Goal: Information Seeking & Learning: Learn about a topic

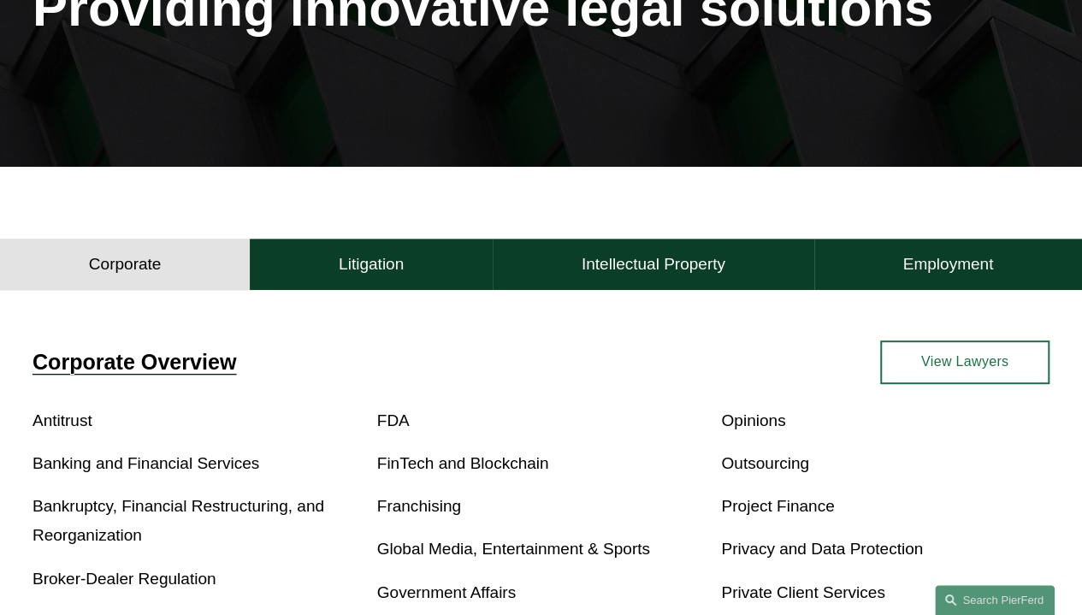
scroll to position [257, 0]
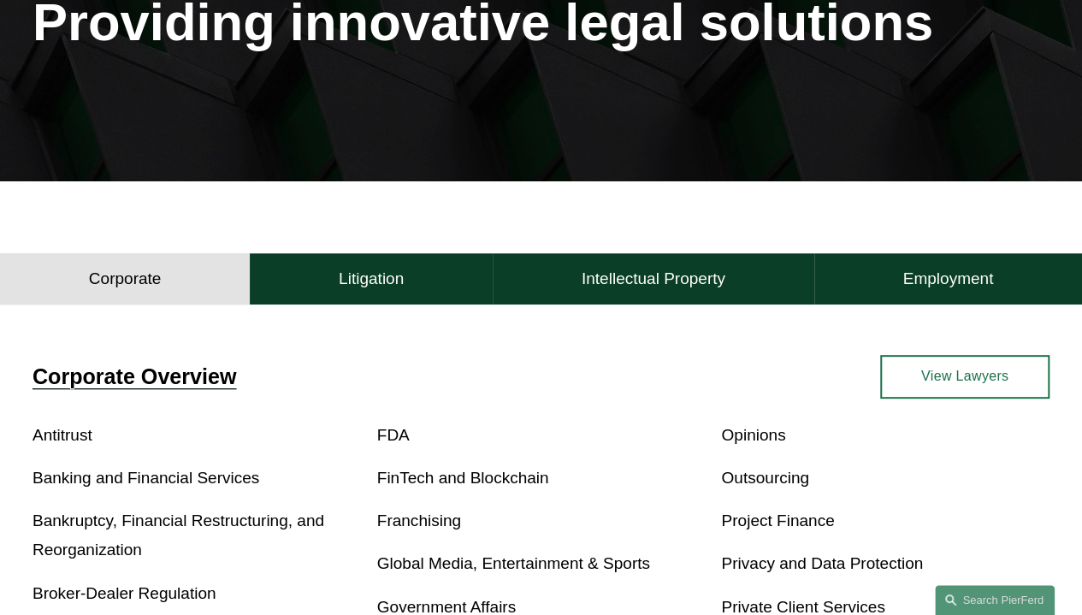
click at [970, 377] on link "View Lawyers" at bounding box center [965, 377] width 169 height 44
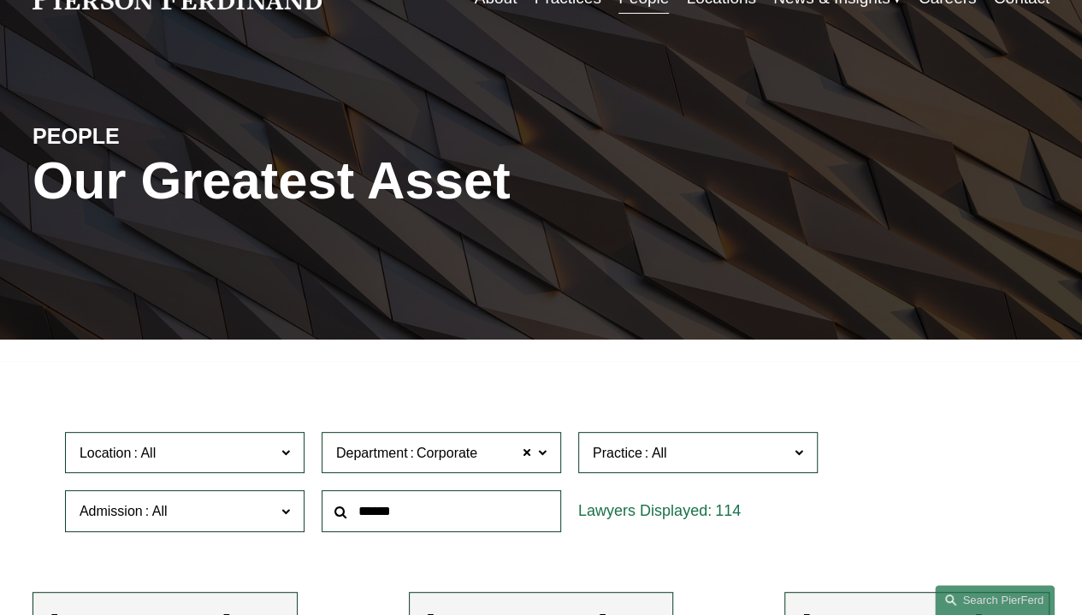
scroll to position [257, 0]
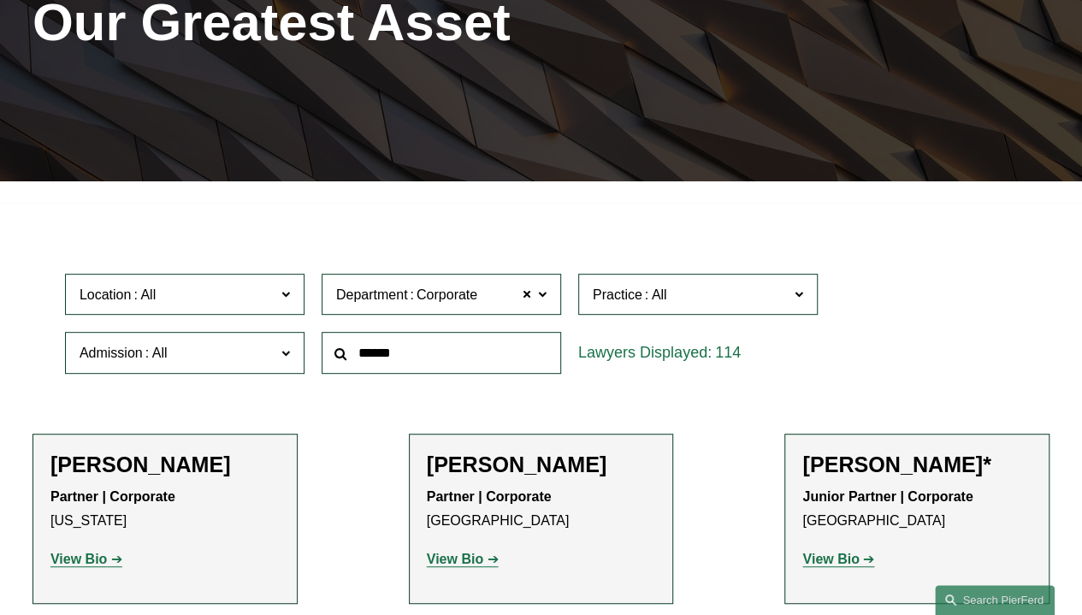
click at [418, 360] on input "text" at bounding box center [442, 353] width 240 height 42
type input "******"
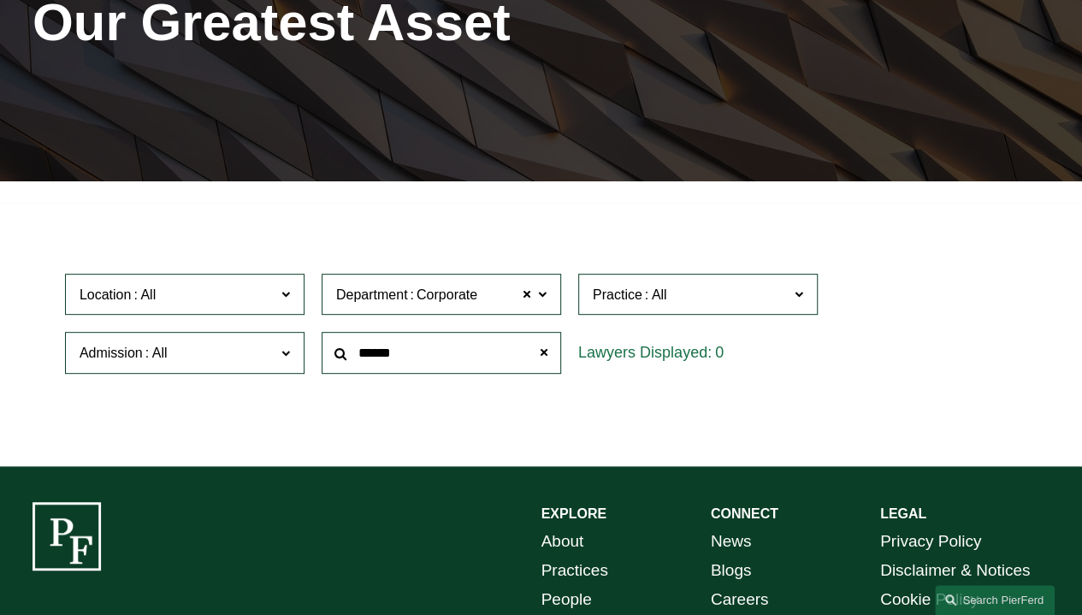
click at [561, 571] on link "Practices" at bounding box center [575, 570] width 67 height 29
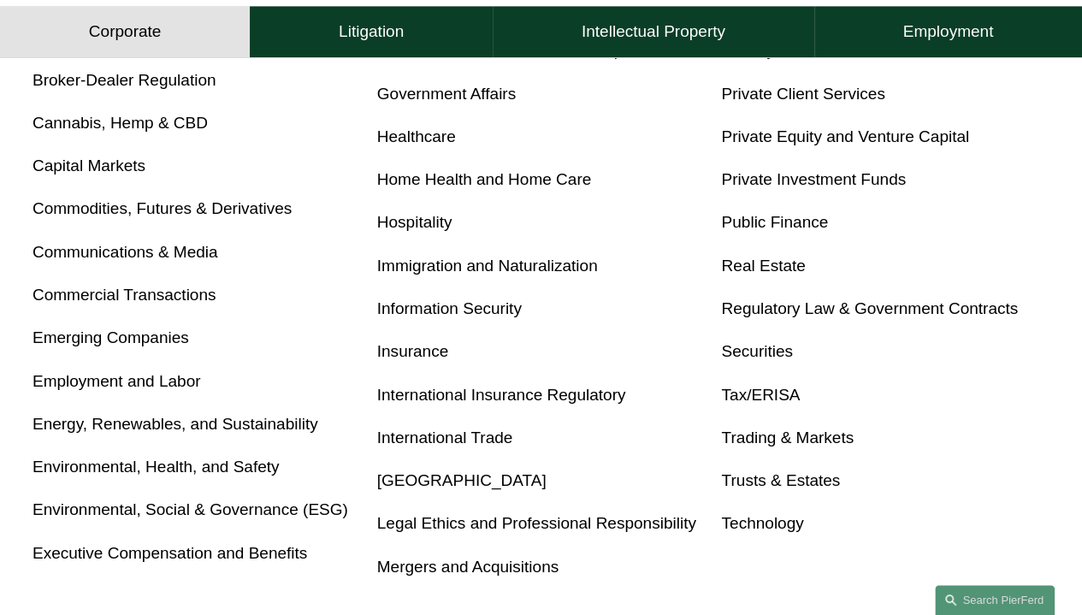
scroll to position [599, 0]
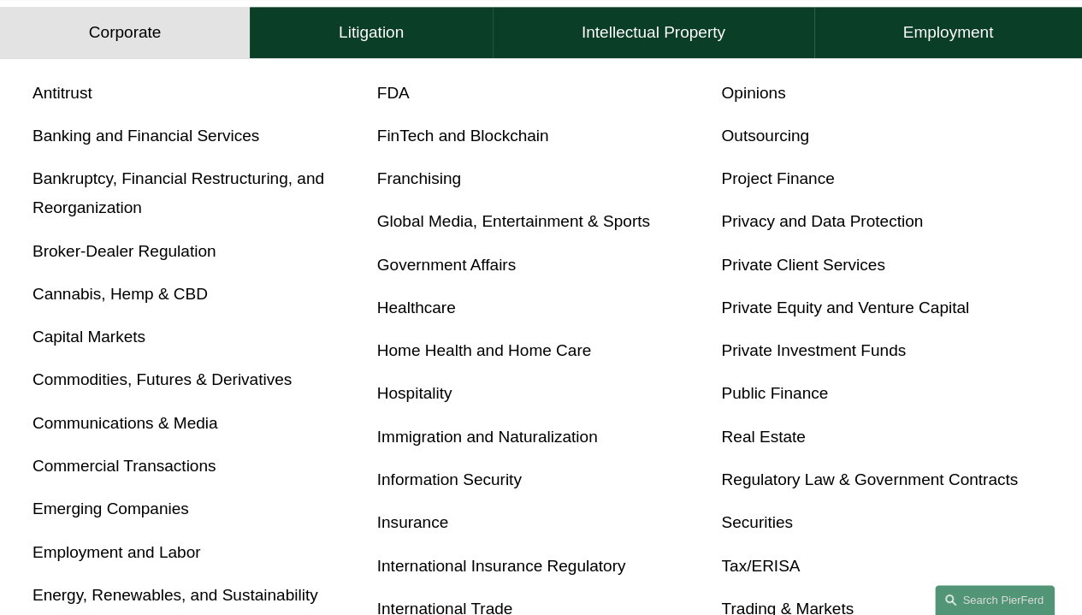
click at [351, 42] on h4 "Litigation" at bounding box center [371, 32] width 65 height 21
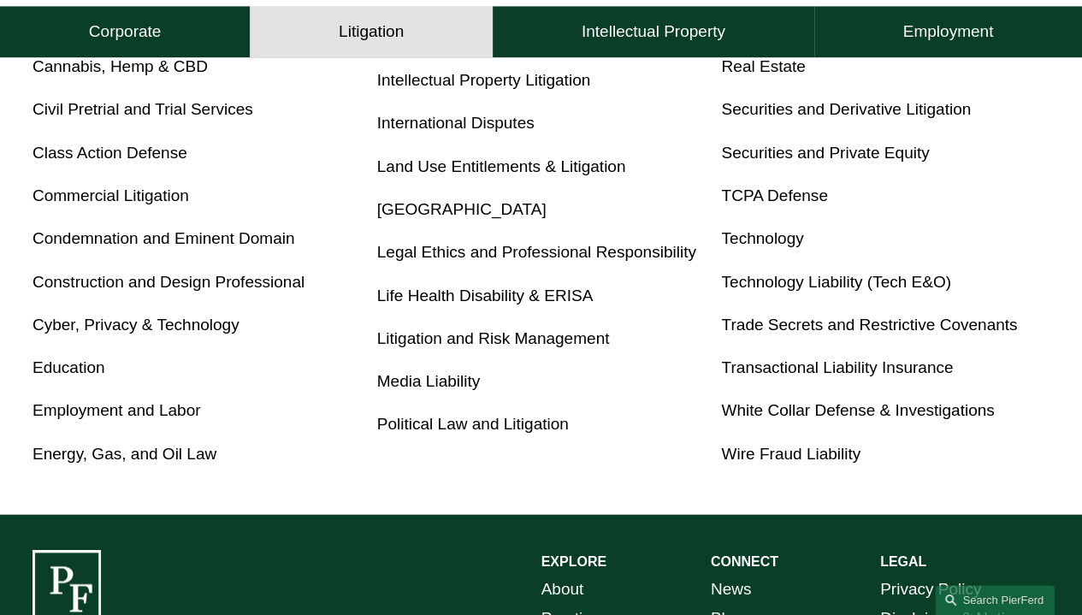
scroll to position [807, 0]
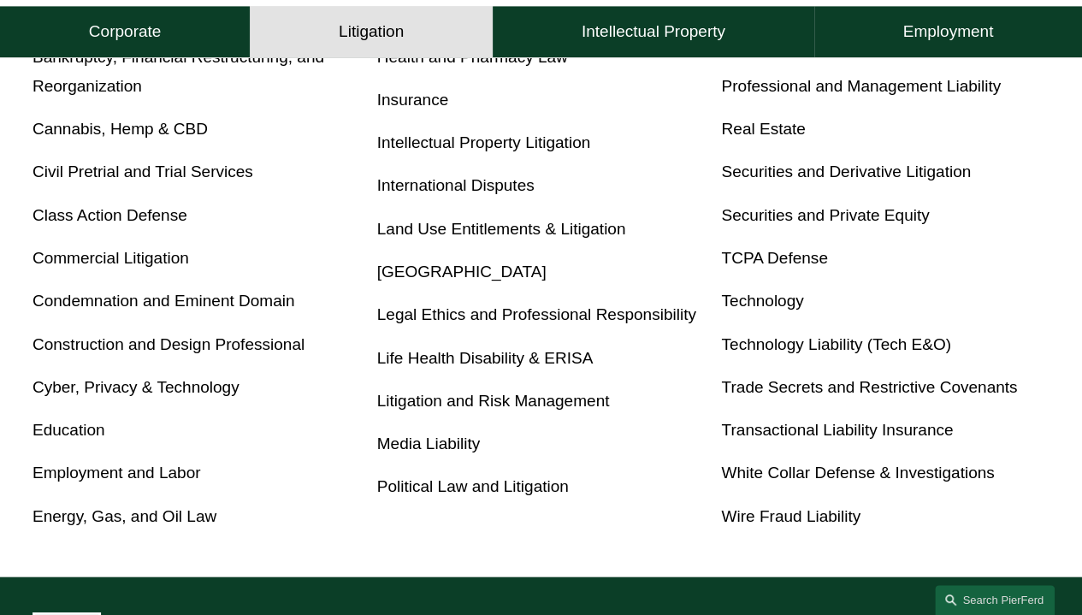
click at [193, 393] on link "Cyber, Privacy & Technology" at bounding box center [136, 387] width 207 height 18
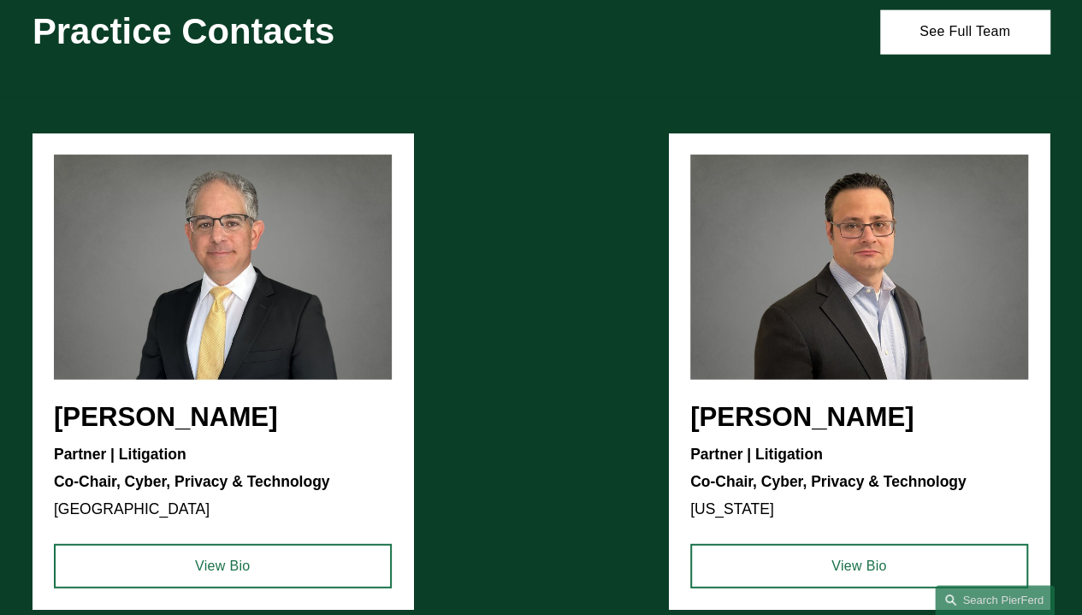
scroll to position [2139, 0]
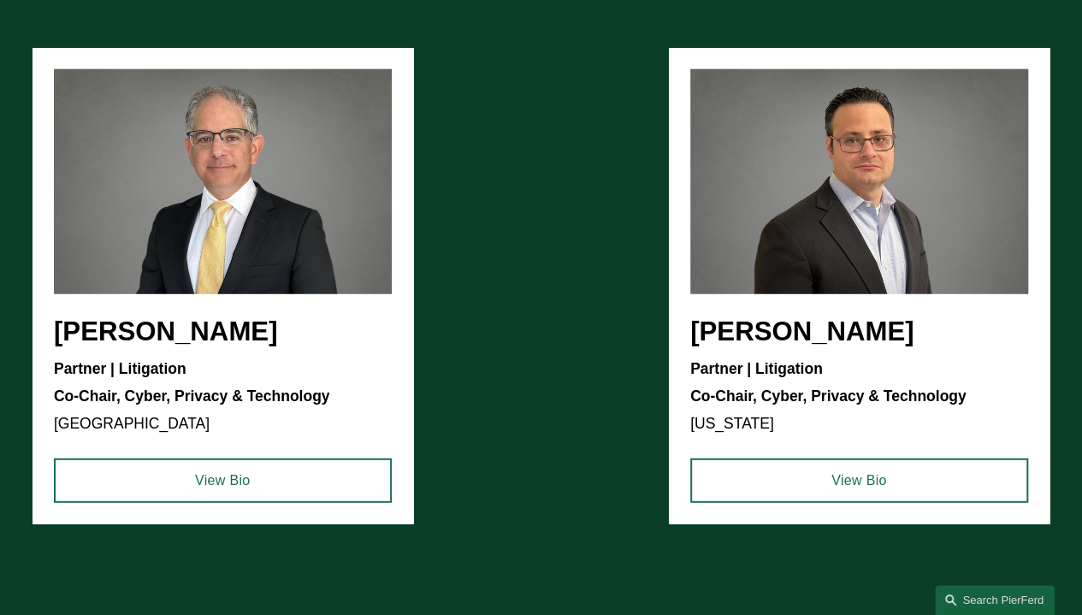
click at [849, 497] on link "View Bio" at bounding box center [860, 481] width 338 height 44
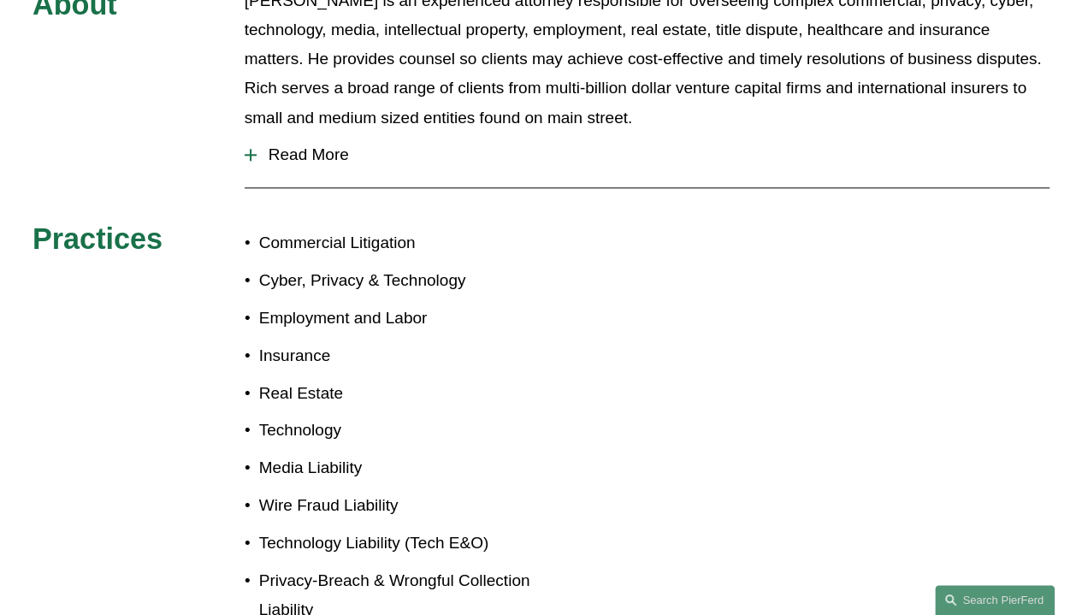
scroll to position [685, 0]
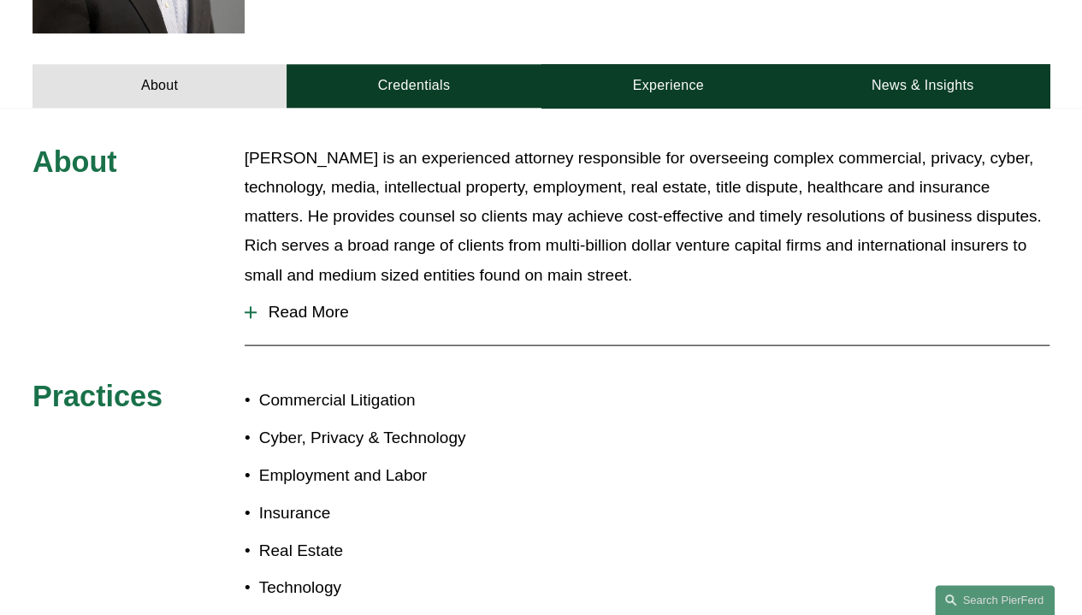
click at [294, 303] on span "Read More" at bounding box center [653, 312] width 793 height 19
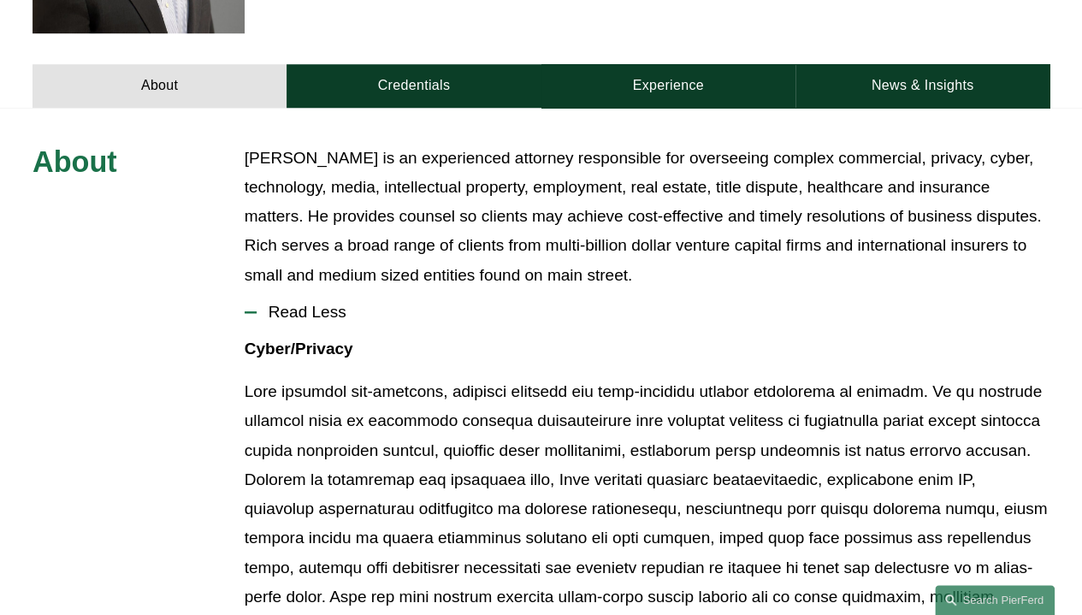
scroll to position [599, 0]
